Goal: Navigation & Orientation: Find specific page/section

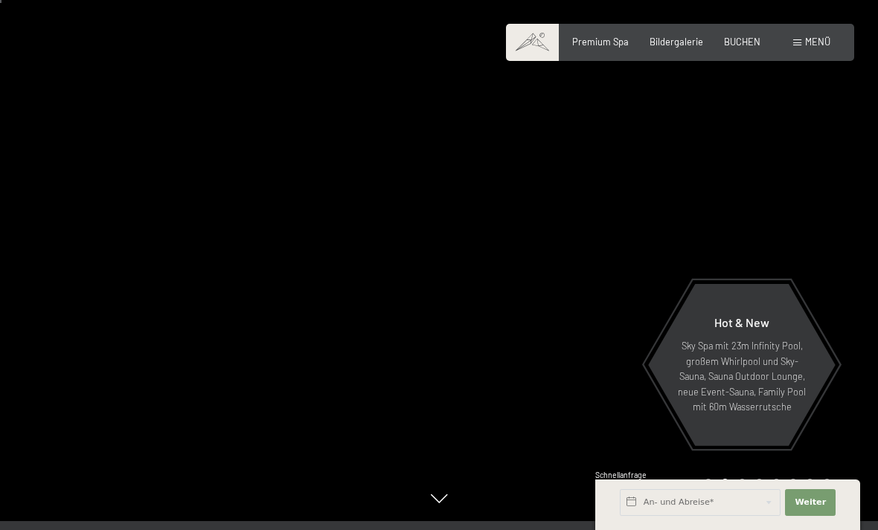
click at [865, 446] on div at bounding box center [658, 256] width 439 height 530
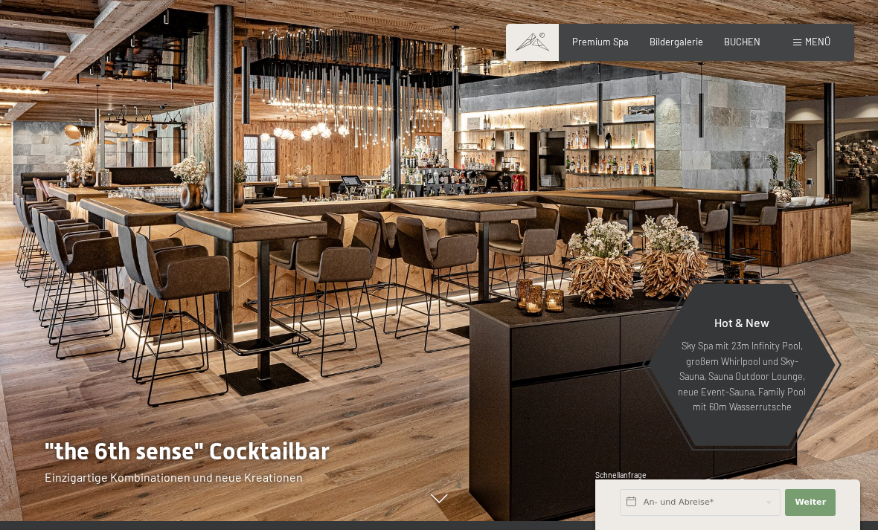
click at [689, 45] on div "Bildergalerie" at bounding box center [676, 42] width 54 height 13
click at [675, 42] on span "Bildergalerie" at bounding box center [676, 42] width 54 height 12
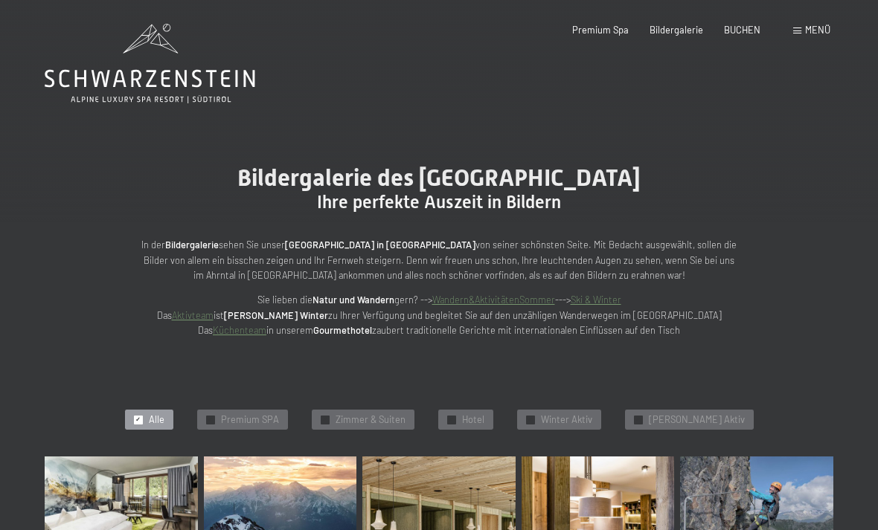
click at [594, 35] on span "Premium Spa" at bounding box center [600, 30] width 57 height 12
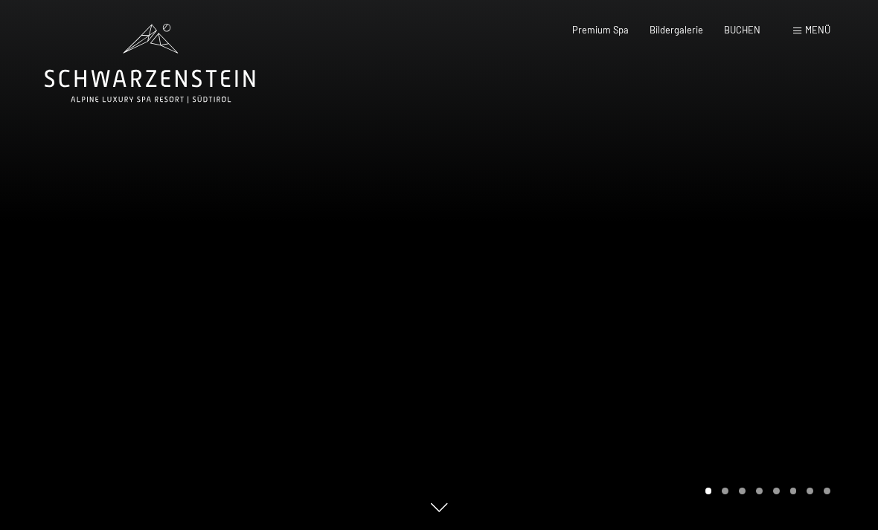
click at [803, 36] on div "Menü" at bounding box center [811, 30] width 37 height 13
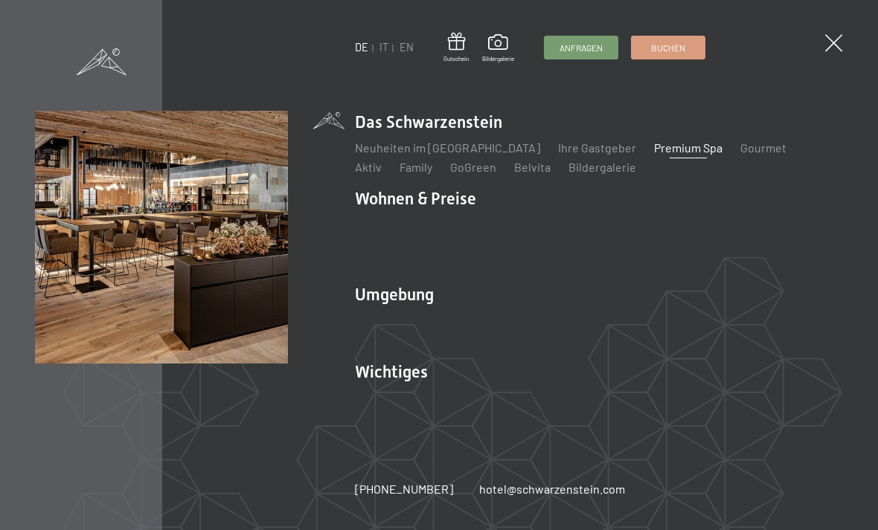
click at [740, 152] on link "Gourmet" at bounding box center [763, 148] width 46 height 14
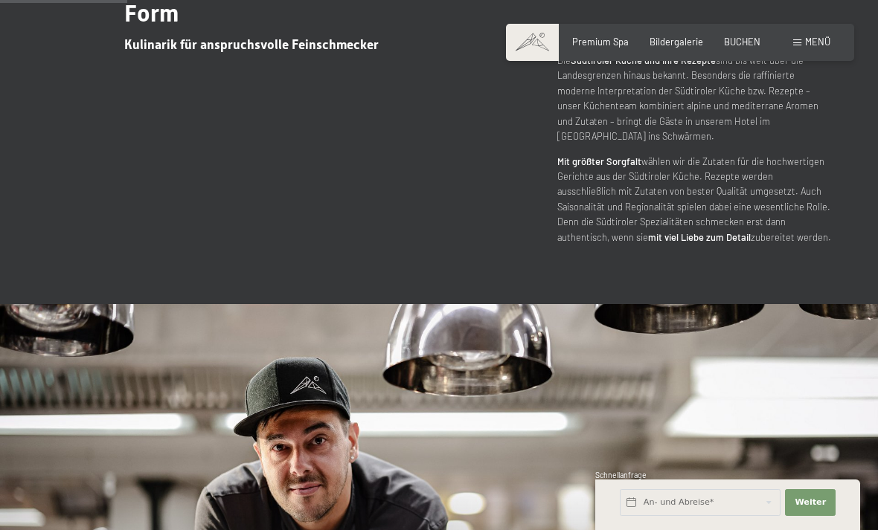
scroll to position [618, 0]
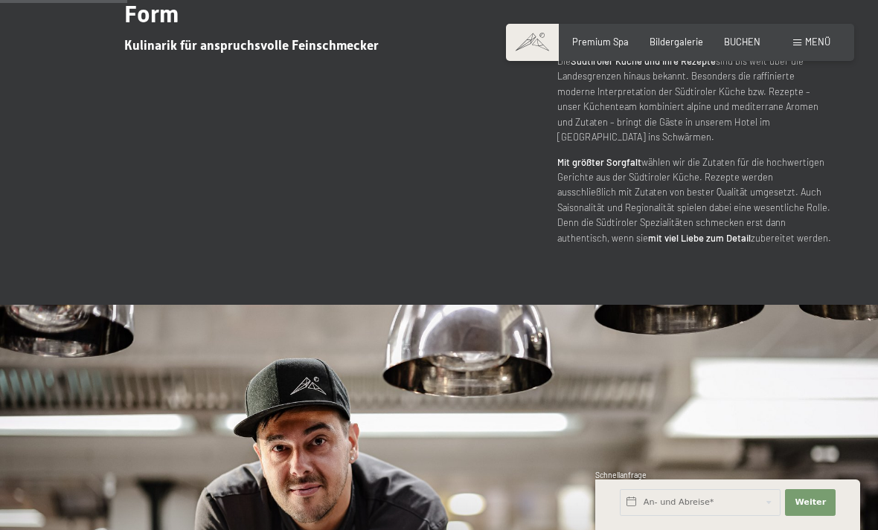
click at [808, 44] on span "Menü" at bounding box center [817, 42] width 25 height 12
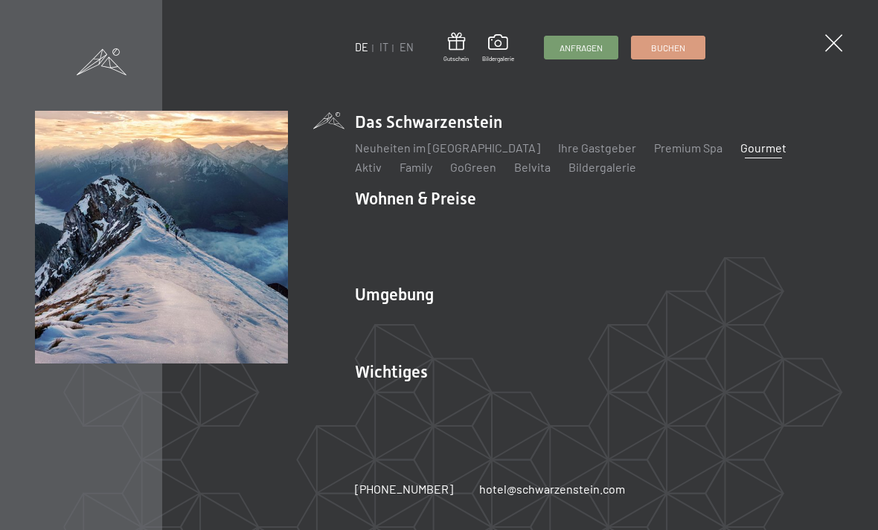
click at [396, 321] on link "Das Ahrntal" at bounding box center [385, 321] width 60 height 14
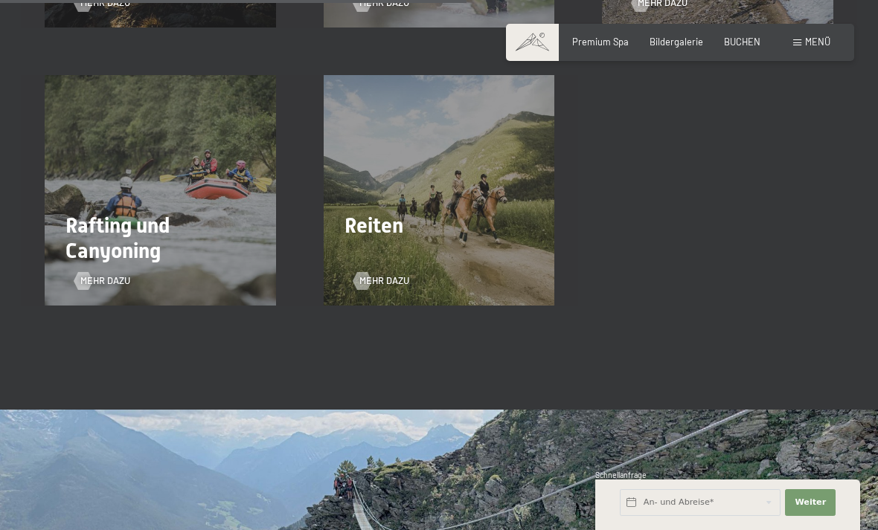
scroll to position [2091, 0]
